Goal: Task Accomplishment & Management: Use online tool/utility

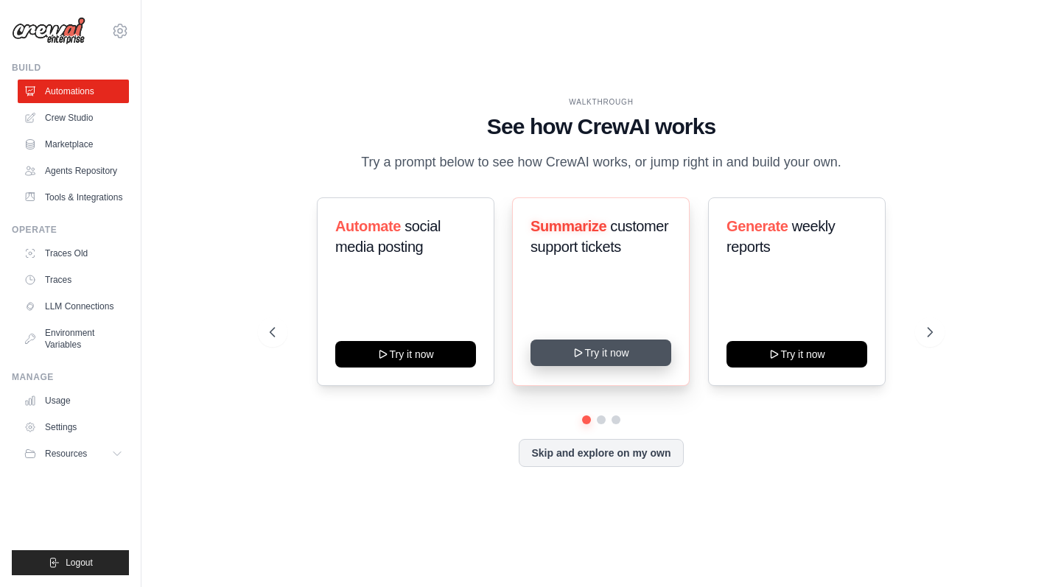
click at [607, 356] on button "Try it now" at bounding box center [600, 353] width 141 height 27
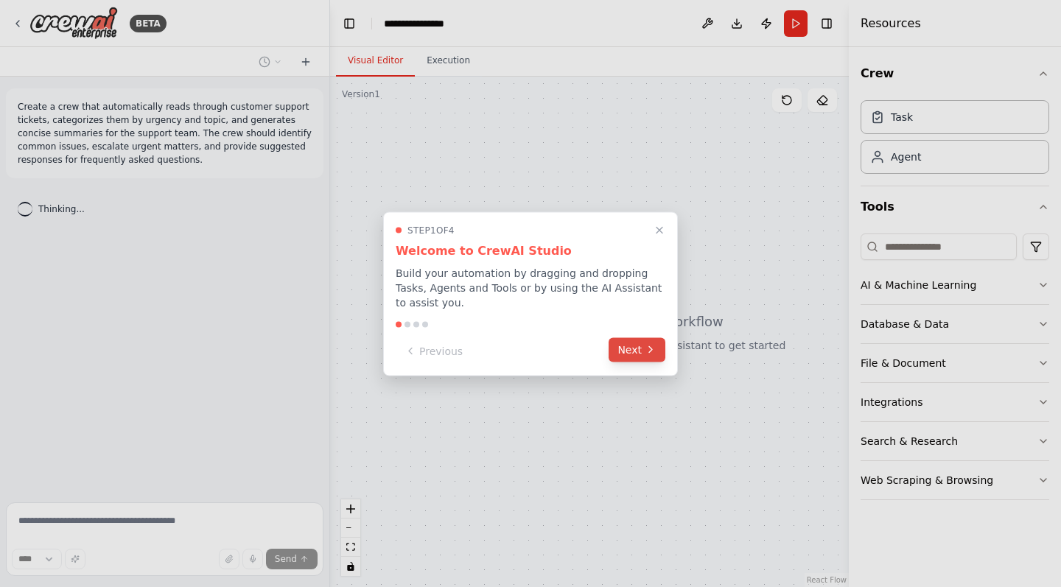
click at [634, 356] on button "Next" at bounding box center [636, 349] width 57 height 24
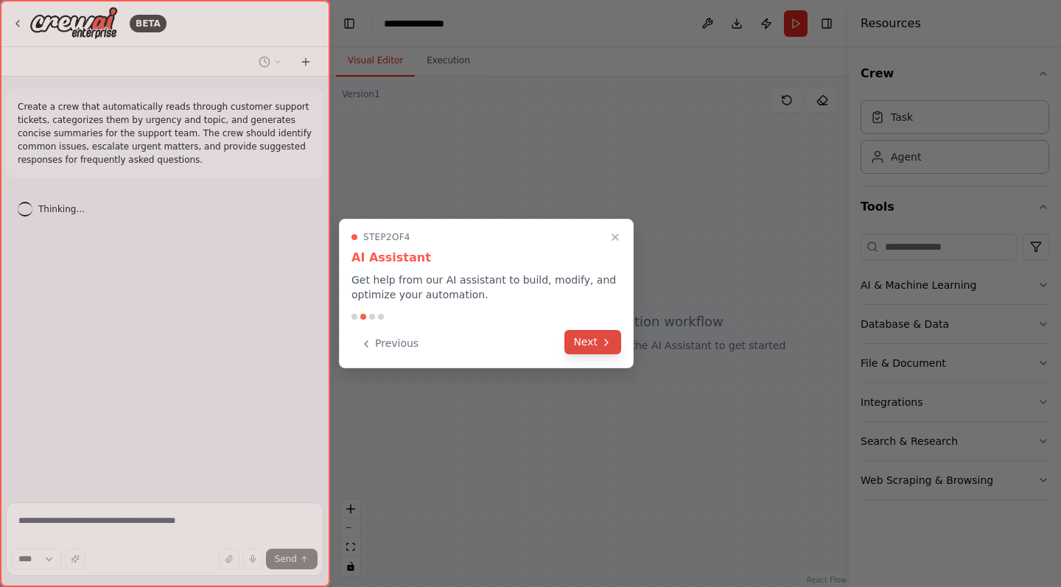
click at [600, 337] on button "Next" at bounding box center [592, 342] width 57 height 24
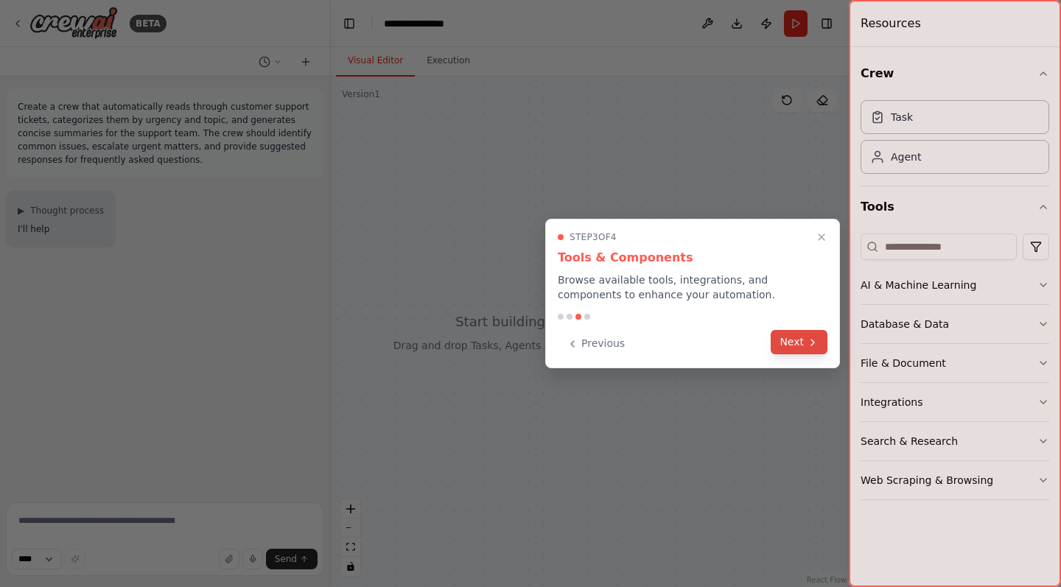
click at [800, 343] on button "Next" at bounding box center [799, 342] width 57 height 24
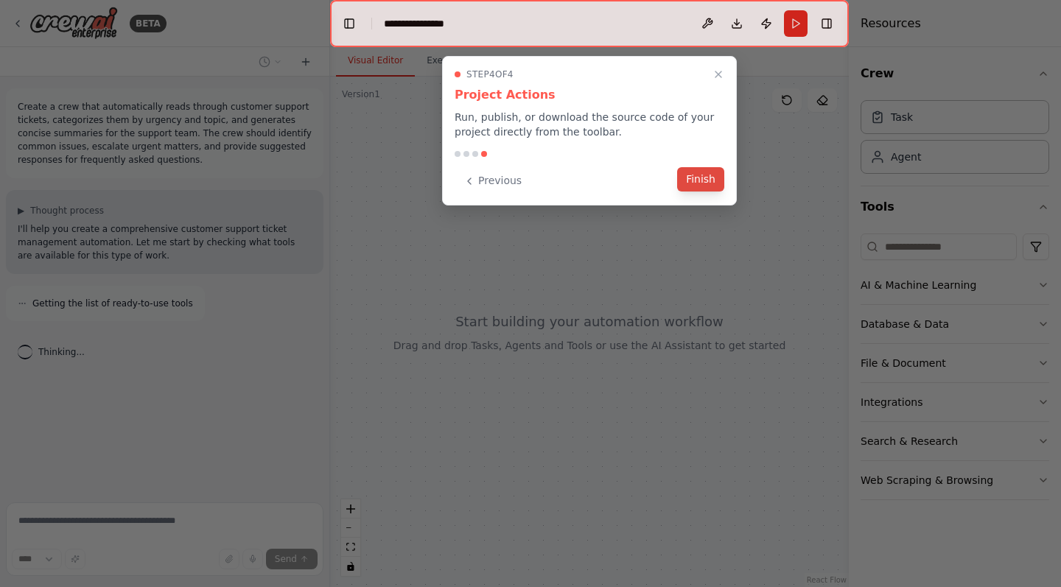
click at [690, 182] on button "Finish" at bounding box center [700, 179] width 47 height 24
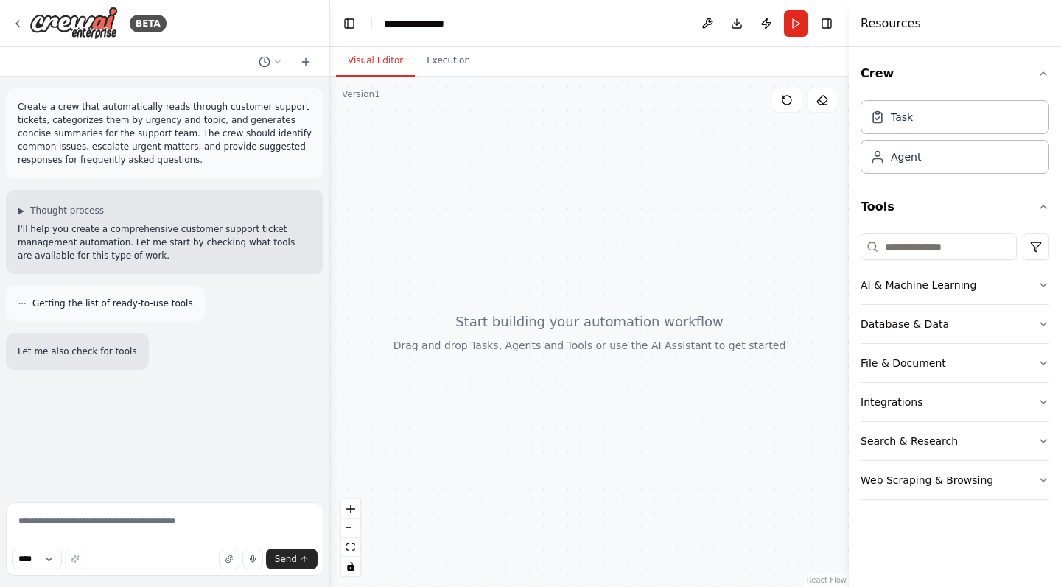
click at [483, 323] on div at bounding box center [589, 332] width 519 height 511
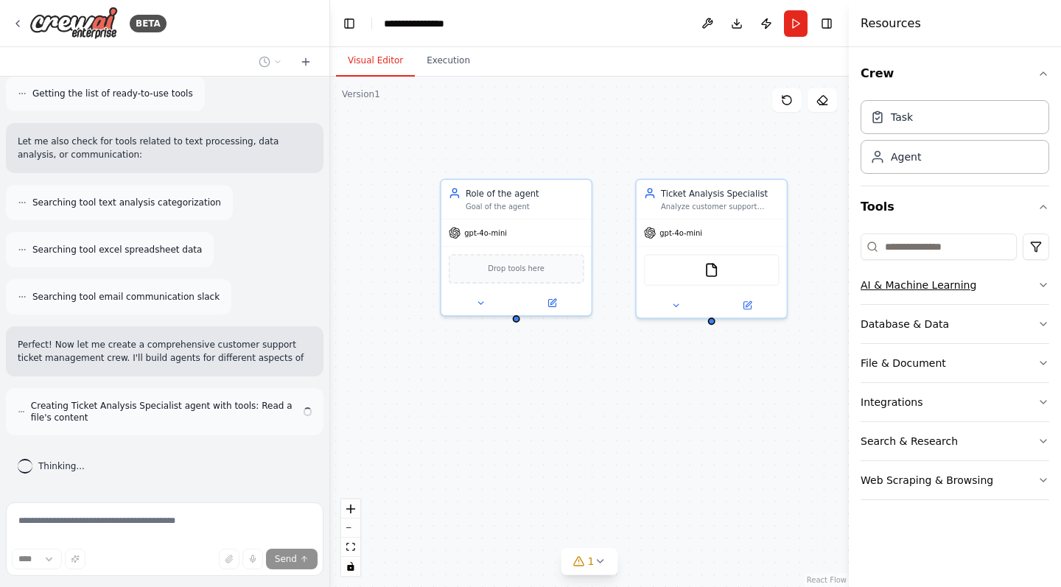
scroll to position [223, 0]
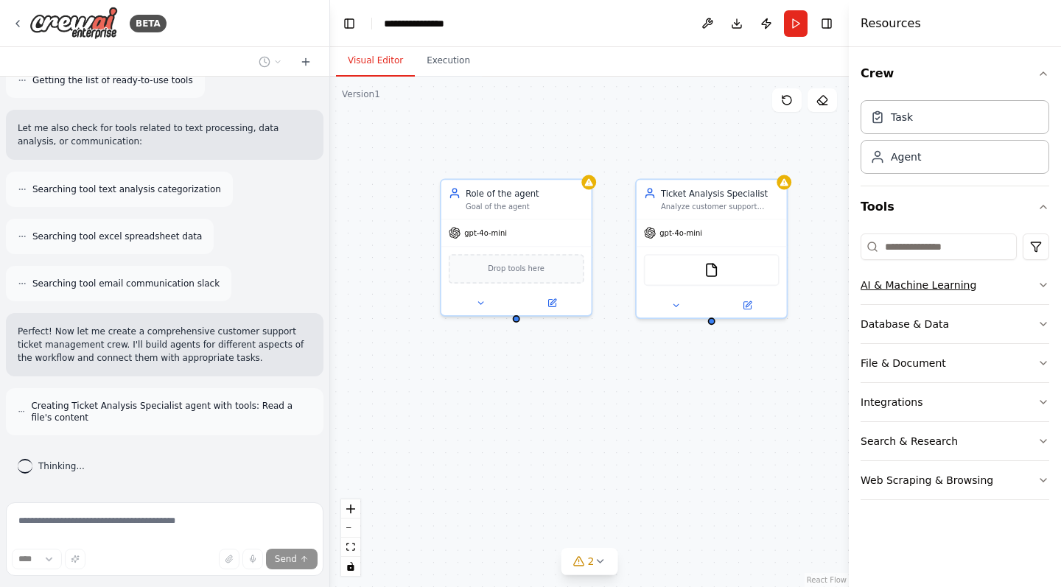
click at [1038, 284] on icon "button" at bounding box center [1043, 285] width 12 height 12
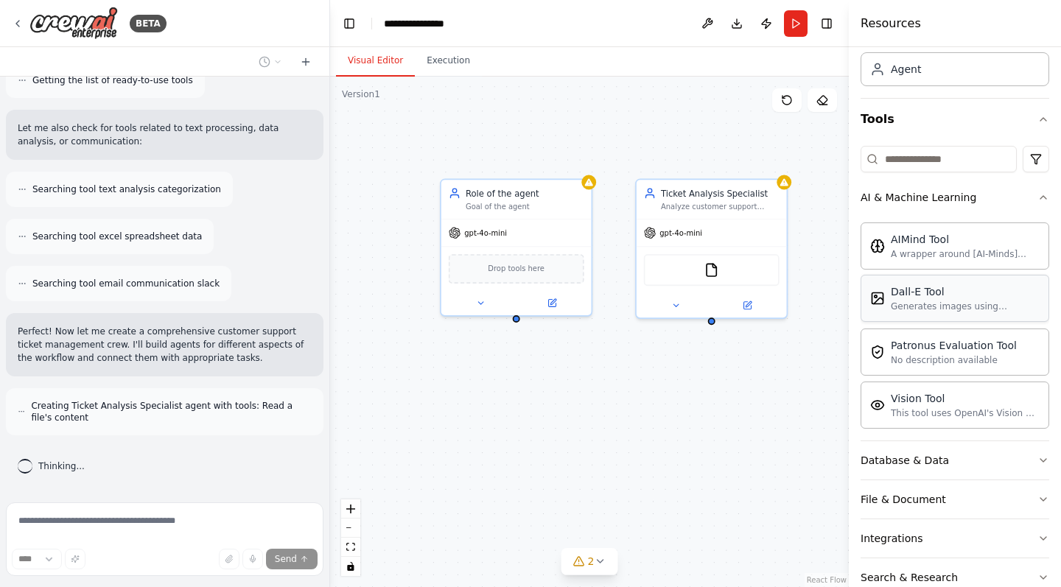
scroll to position [22, 0]
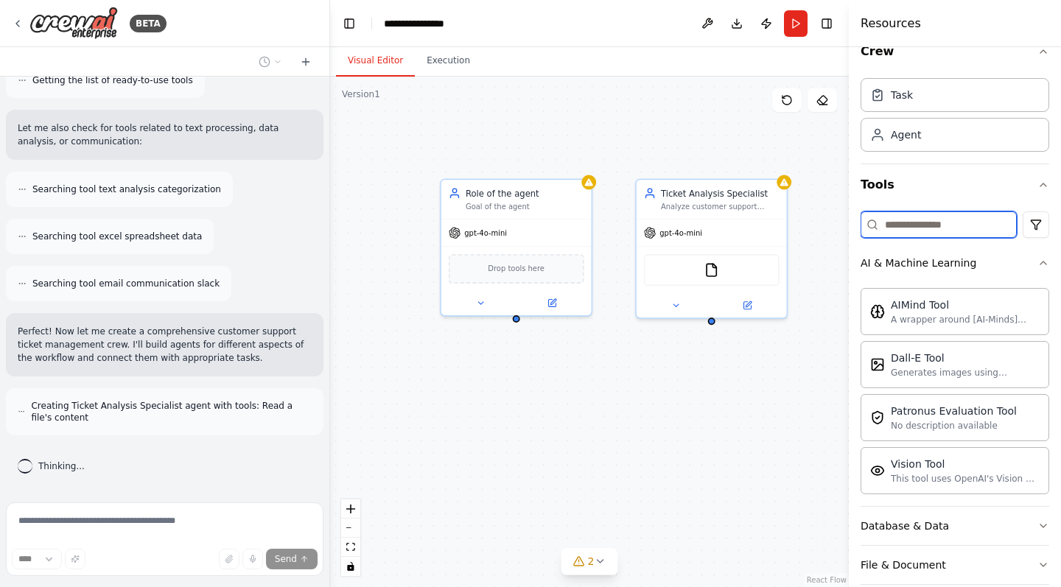
click at [931, 226] on input at bounding box center [938, 224] width 156 height 27
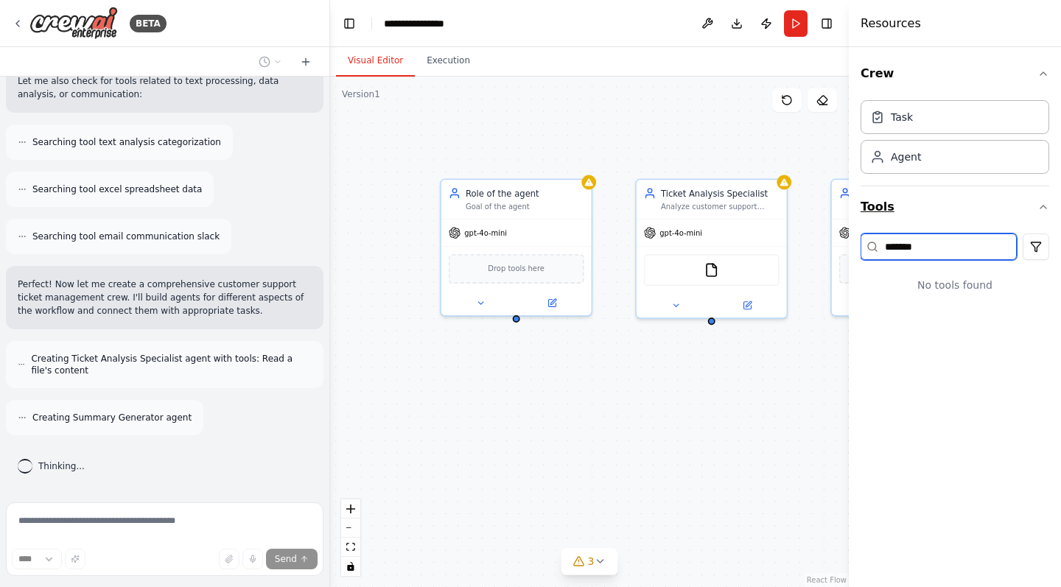
scroll to position [318, 0]
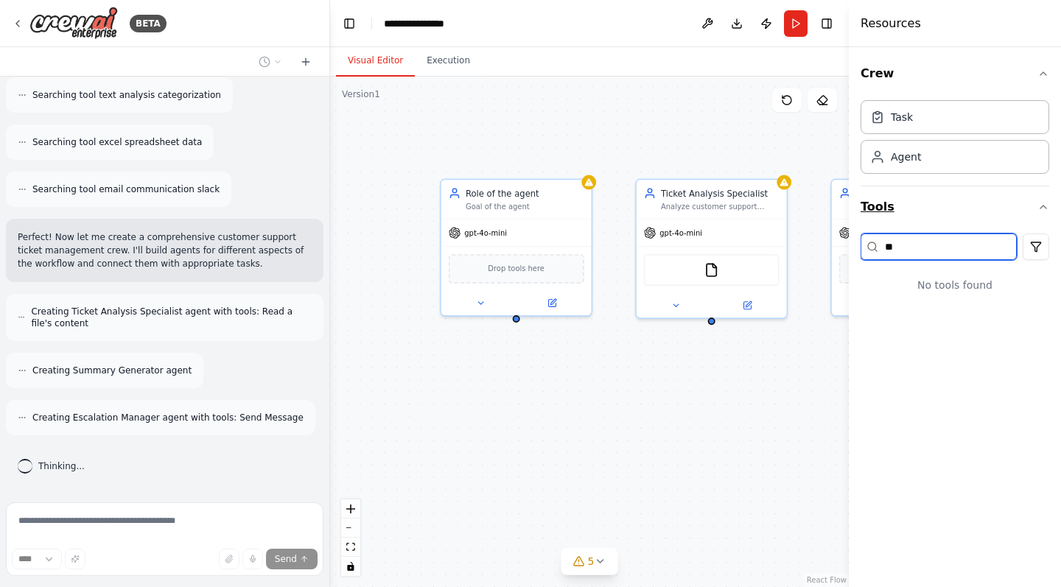
type input "*"
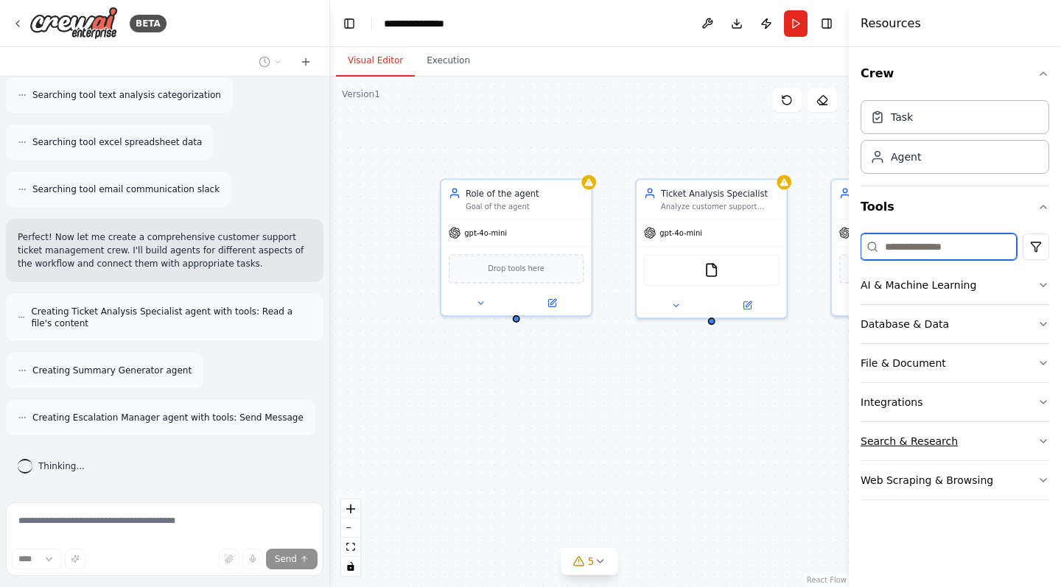
scroll to position [365, 0]
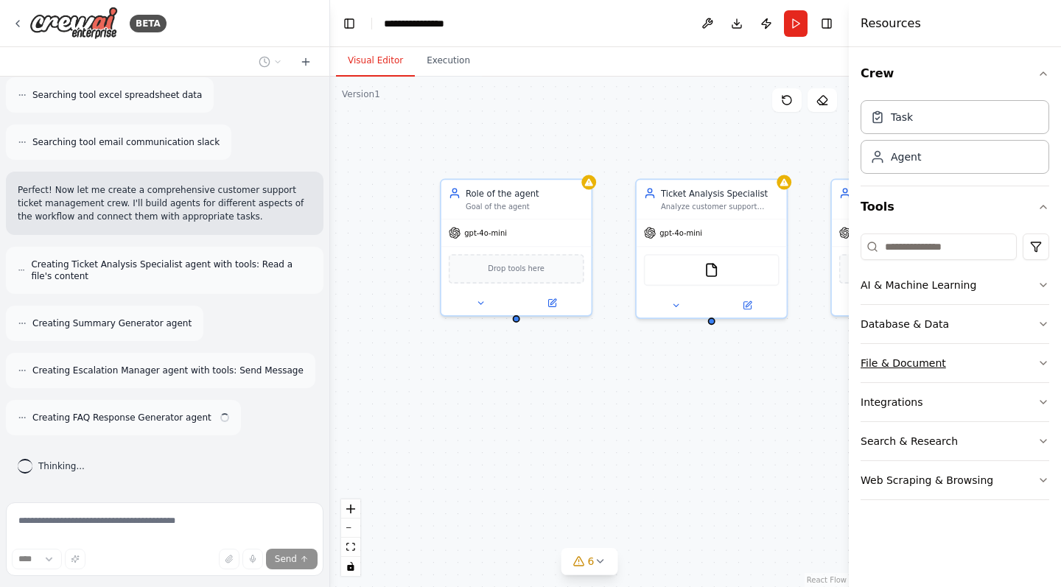
click at [991, 364] on button "File & Document" at bounding box center [954, 363] width 189 height 38
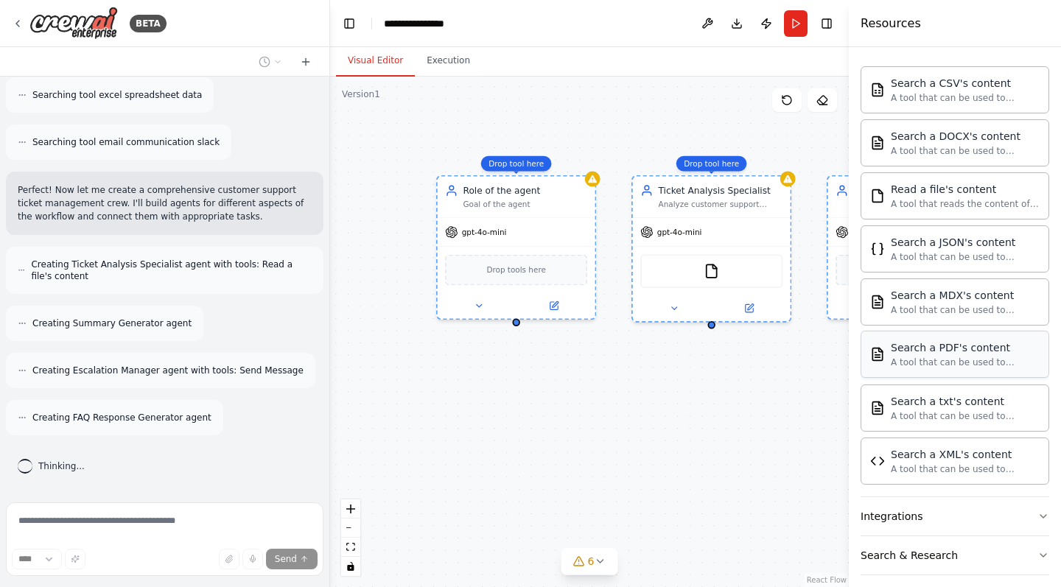
scroll to position [412, 0]
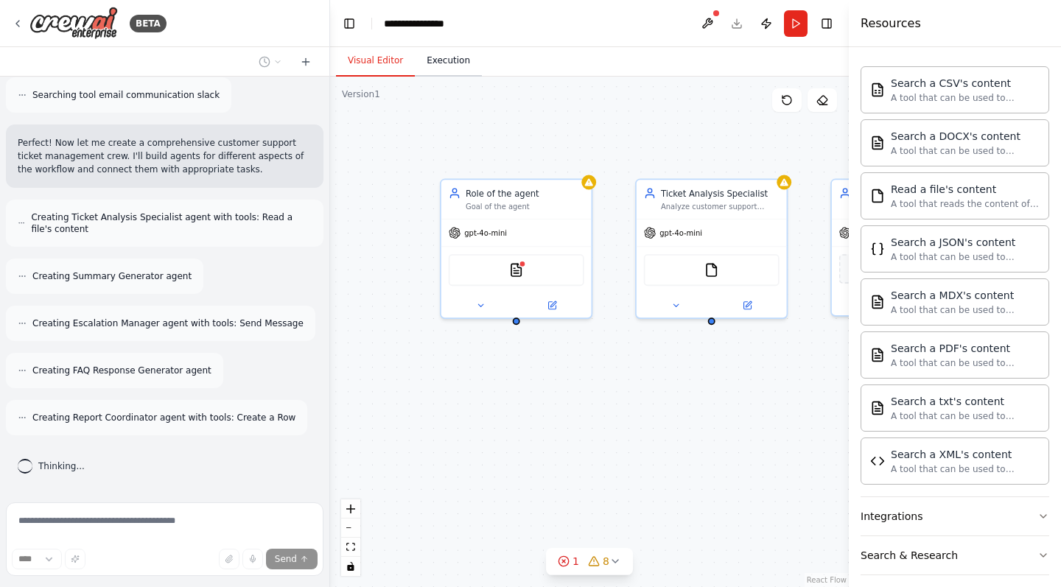
click at [449, 60] on button "Execution" at bounding box center [448, 61] width 67 height 31
